Goal: Check status

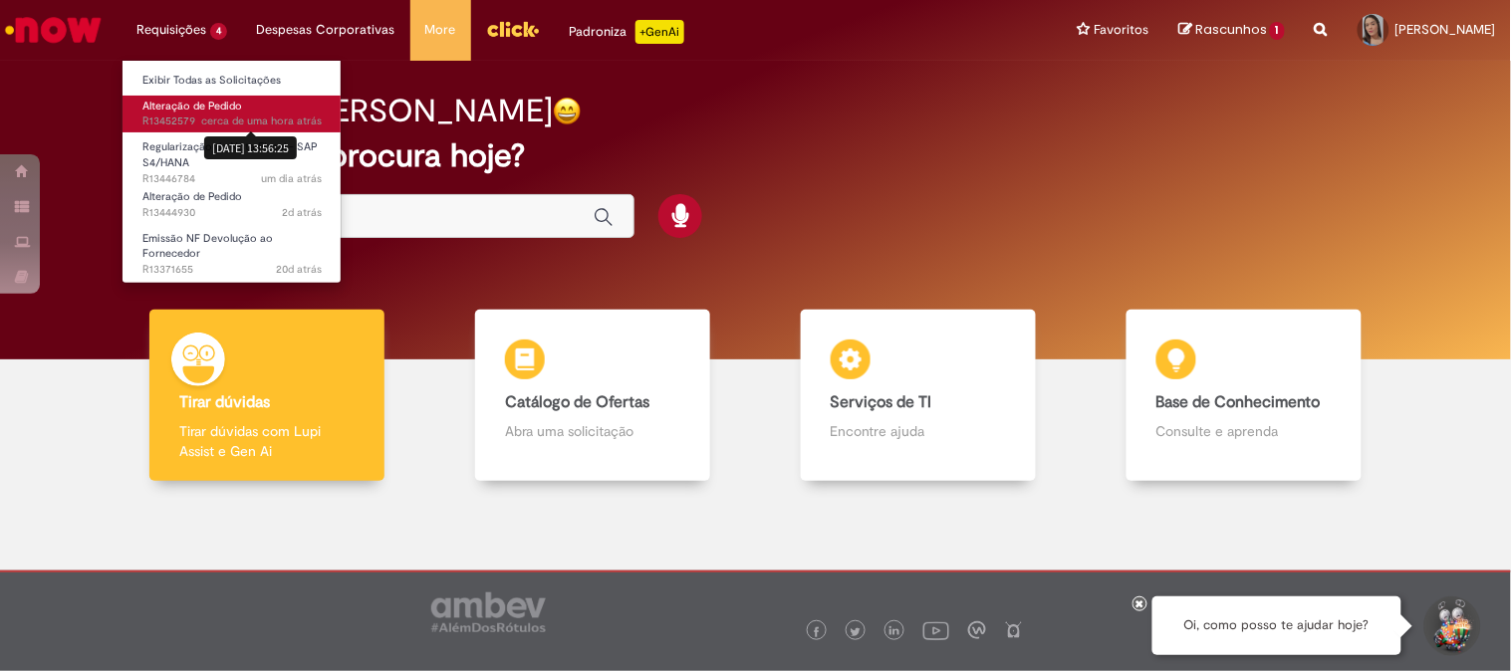
click at [222, 127] on sn-time-ago "cerca de uma hora atrás cerca de uma hora atrás 27/08/2025 13:56:25" at bounding box center [261, 121] width 121 height 15
click at [286, 104] on link "Alteração de Pedido cerca de uma hora atrás cerca de uma hora atrás 27/08/2025 …" at bounding box center [232, 114] width 219 height 37
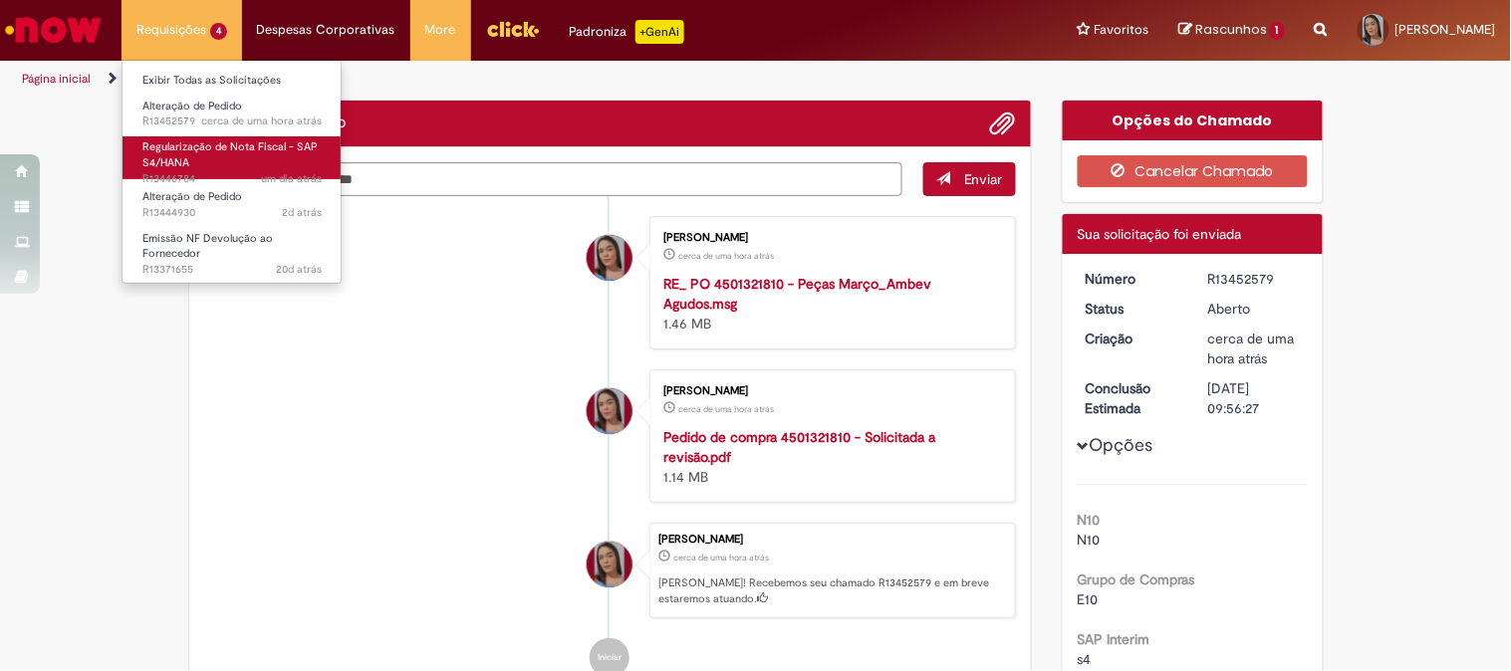
click at [216, 172] on span "um dia atrás um dia atrás R13446784" at bounding box center [231, 179] width 179 height 16
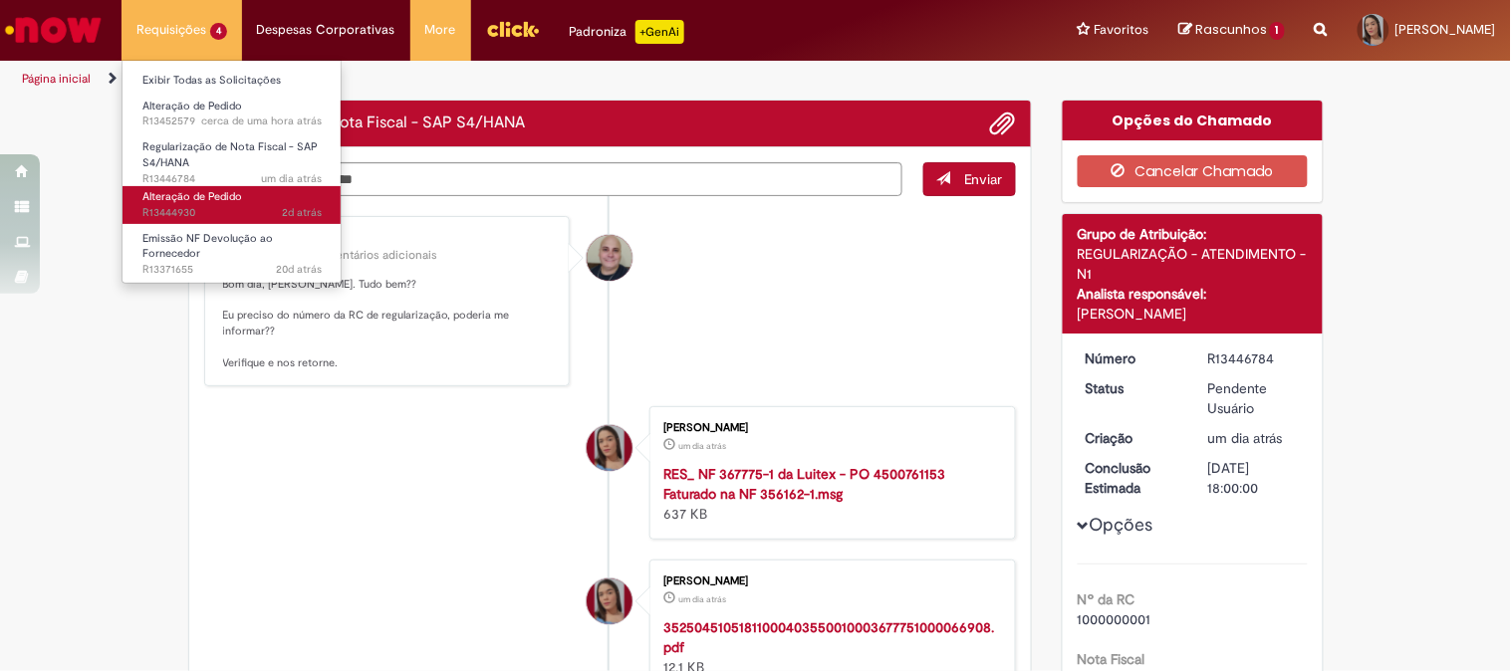
click at [224, 197] on span "Alteração de Pedido" at bounding box center [192, 196] width 100 height 15
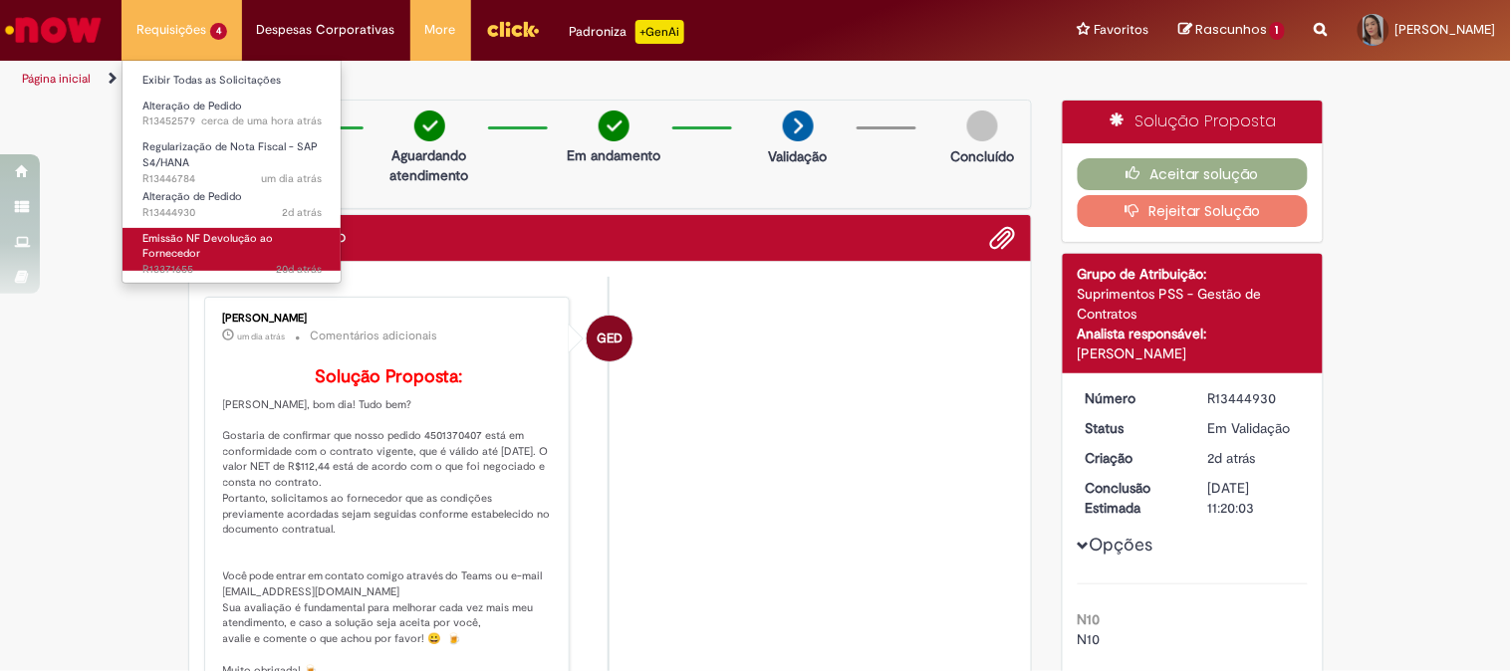
click at [214, 267] on span "20d atrás 20 dias atrás R13371655" at bounding box center [231, 270] width 179 height 16
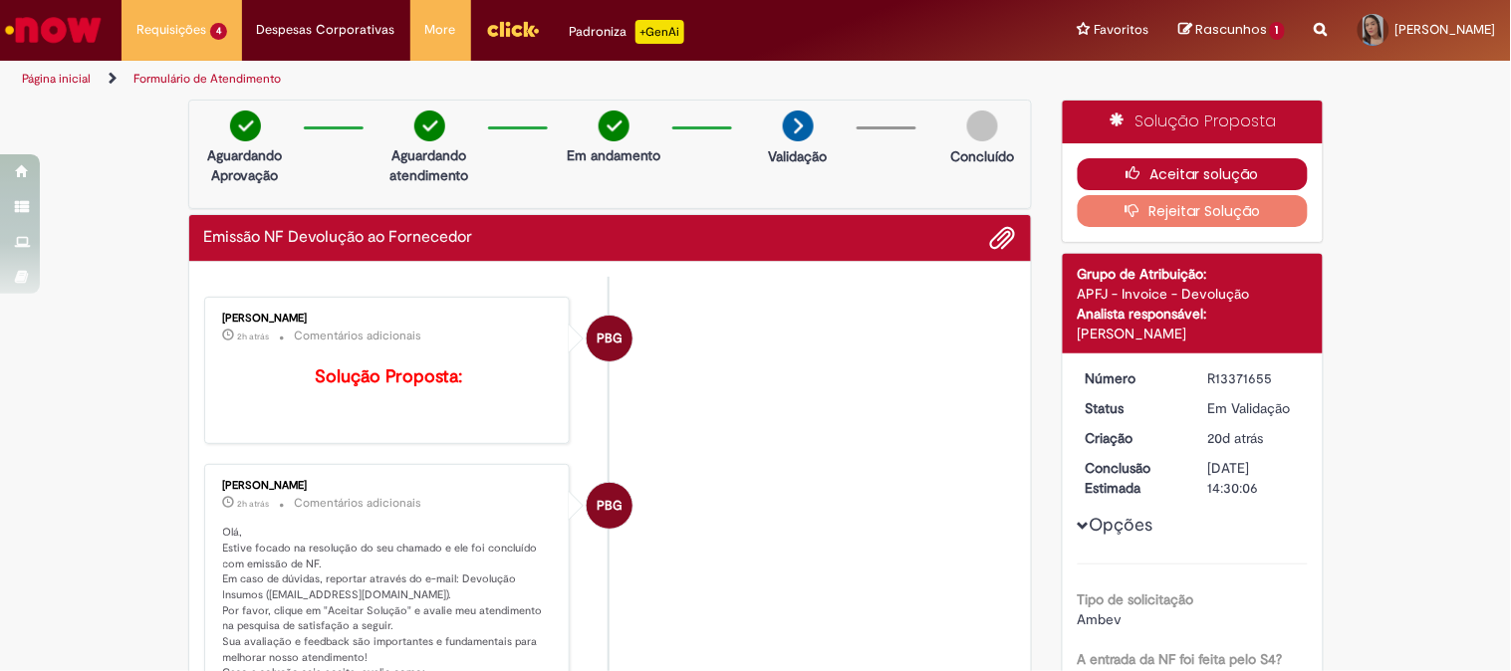
click at [1091, 171] on button "Aceitar solução" at bounding box center [1193, 174] width 230 height 32
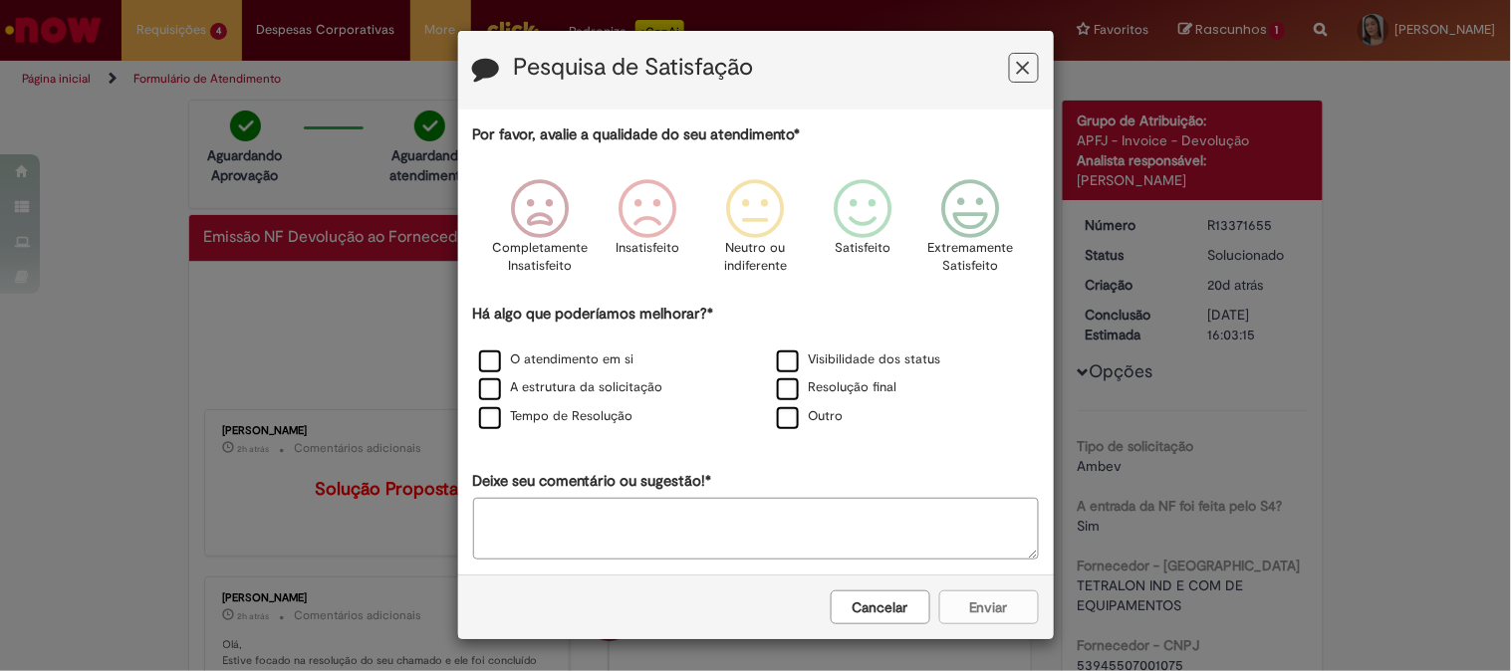
click at [884, 618] on button "Cancelar" at bounding box center [881, 608] width 100 height 34
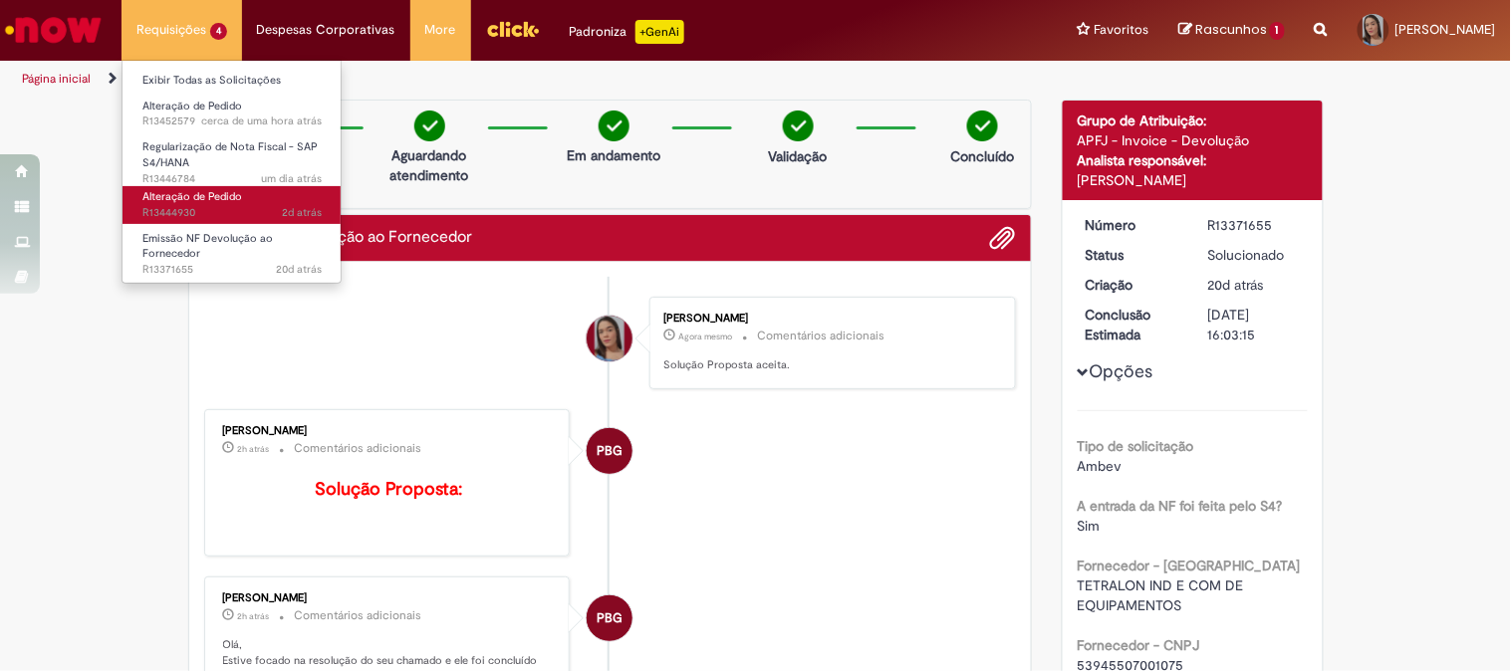
click at [201, 203] on span "Alteração de Pedido" at bounding box center [192, 196] width 100 height 15
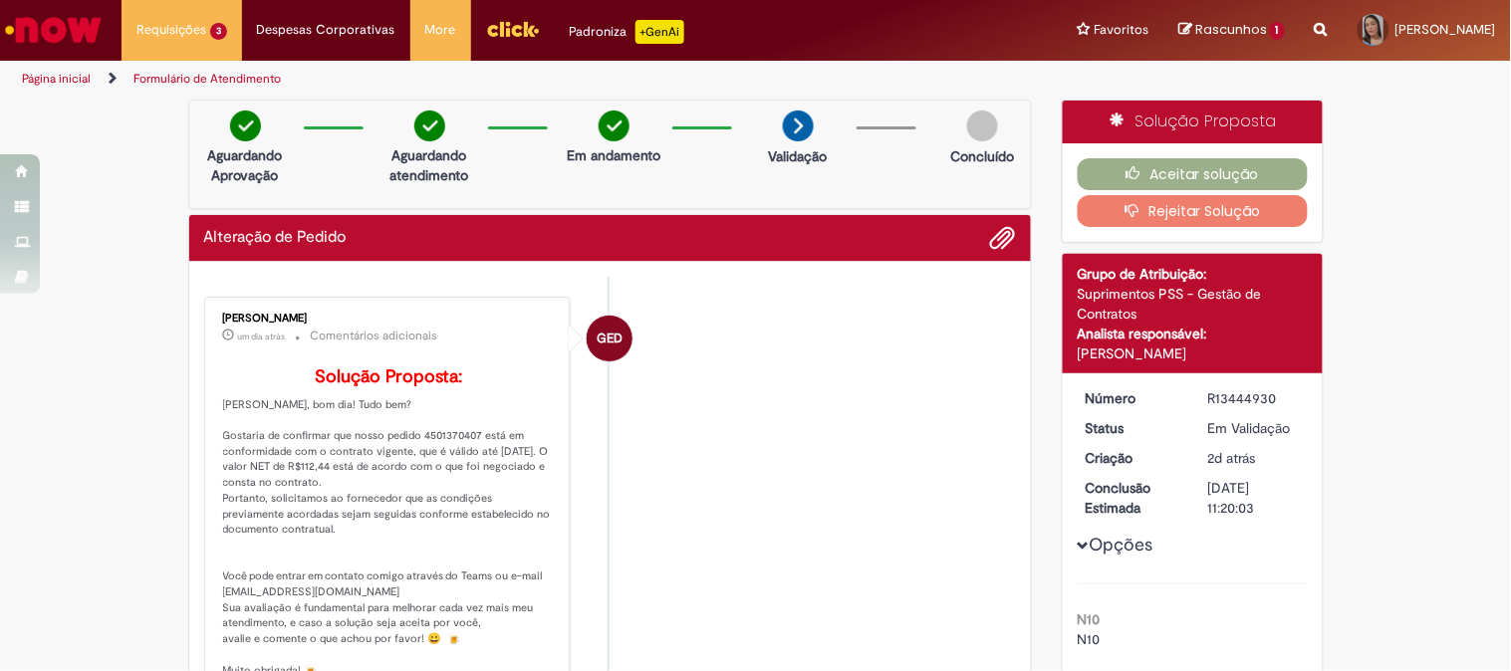
click at [70, 25] on img "Ir para a Homepage" at bounding box center [53, 30] width 103 height 40
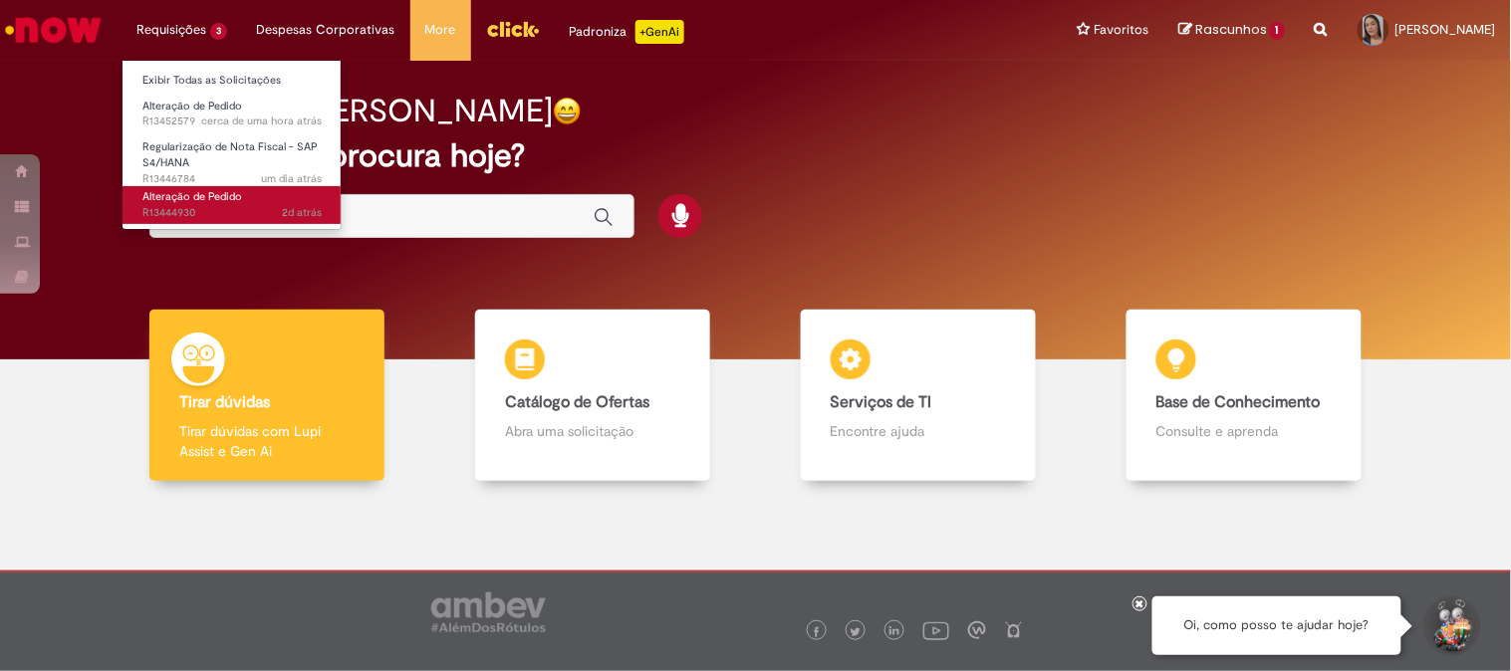
click at [187, 189] on span "Alteração de Pedido" at bounding box center [192, 196] width 100 height 15
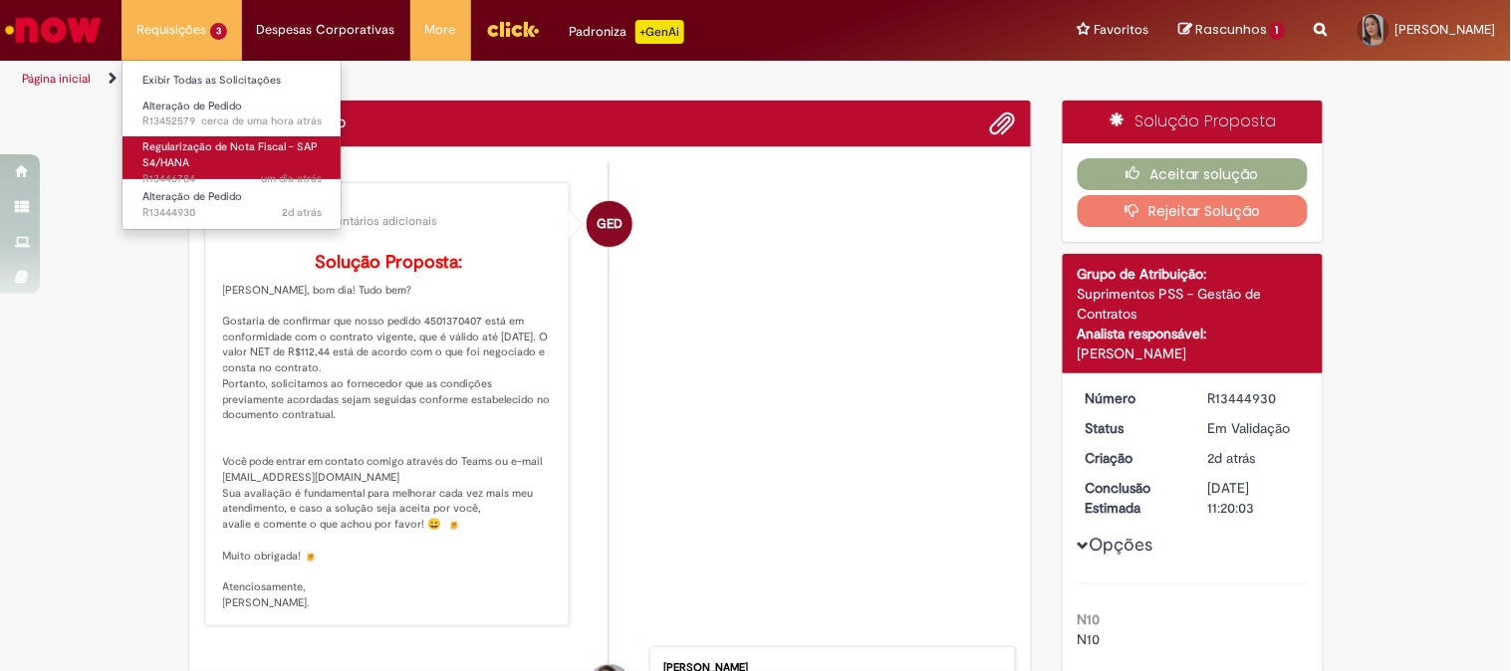
click at [187, 159] on span "Regularização de Nota Fiscal - SAP S4/HANA" at bounding box center [229, 154] width 175 height 31
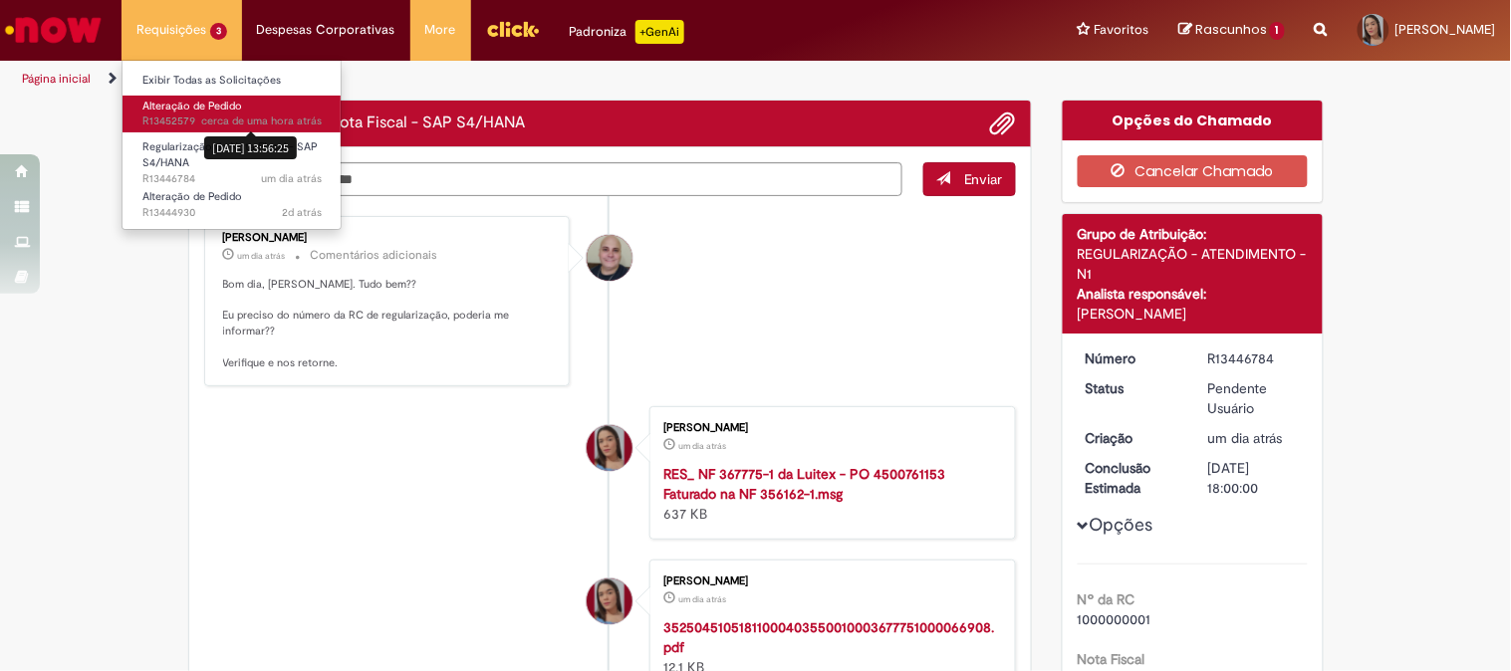
click at [211, 132] on div "[DATE] 13:56:25" at bounding box center [250, 148] width 93 height 33
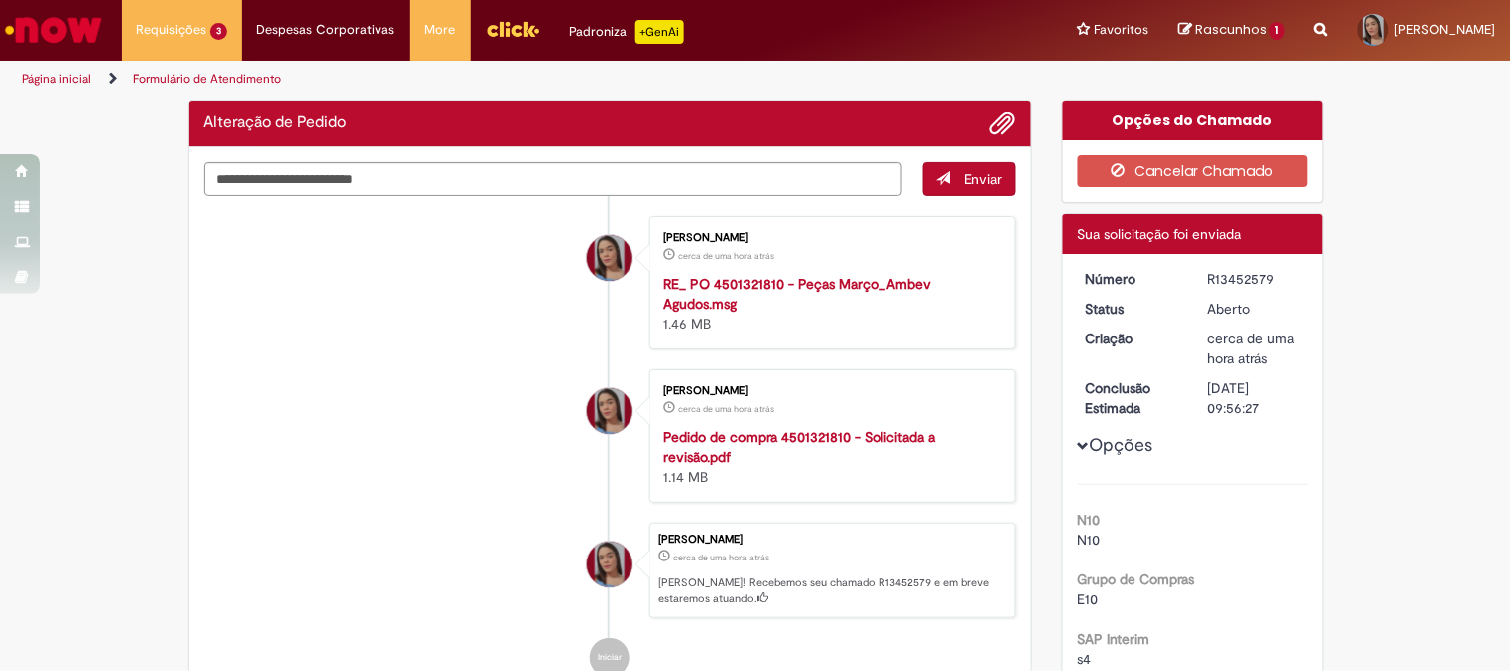
click at [18, 24] on img "Ir para a Homepage" at bounding box center [53, 30] width 103 height 40
